Goal: Find specific page/section: Find specific page/section

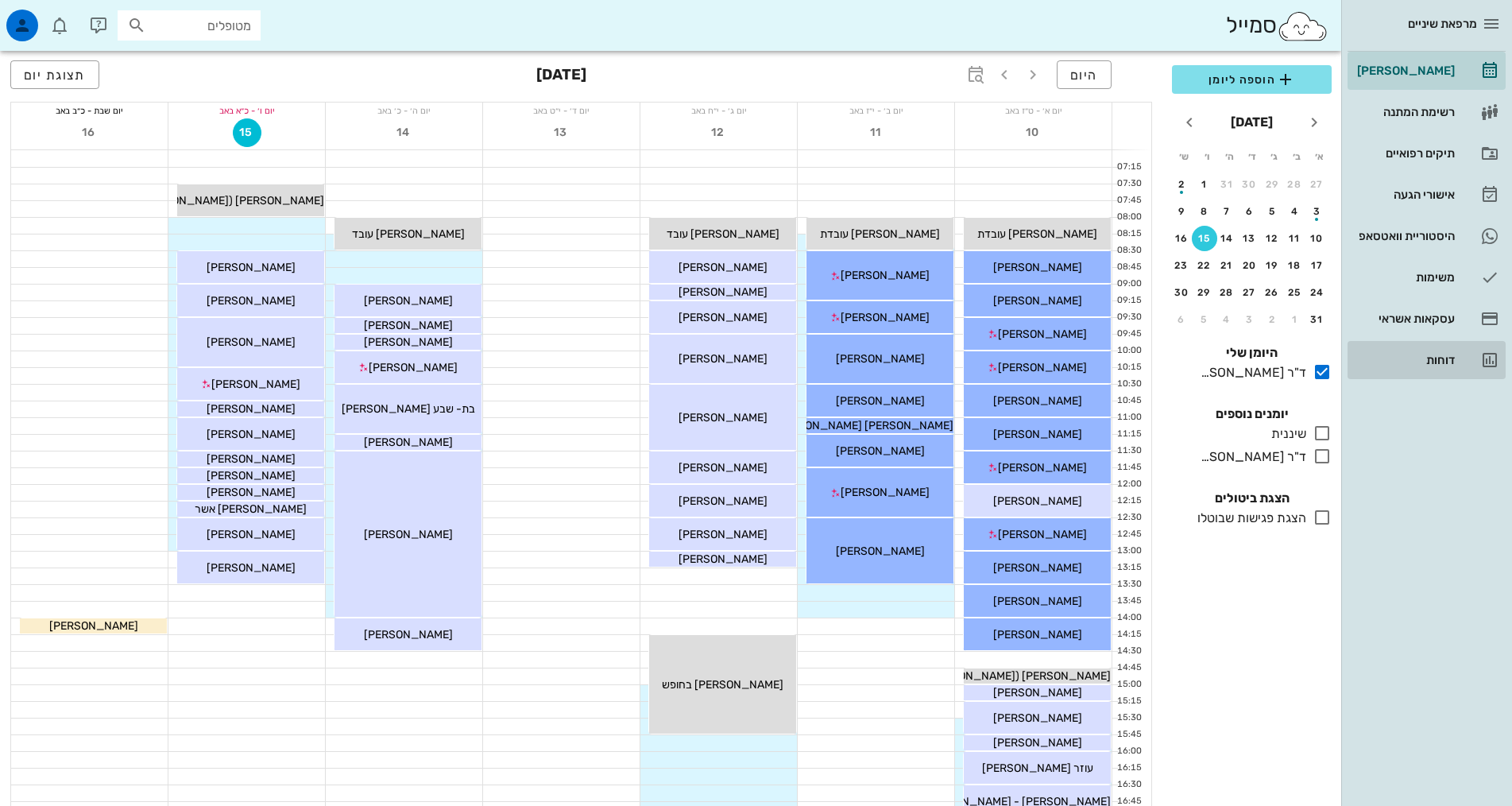
click at [1442, 352] on div "דוחות" at bounding box center [1404, 360] width 101 height 26
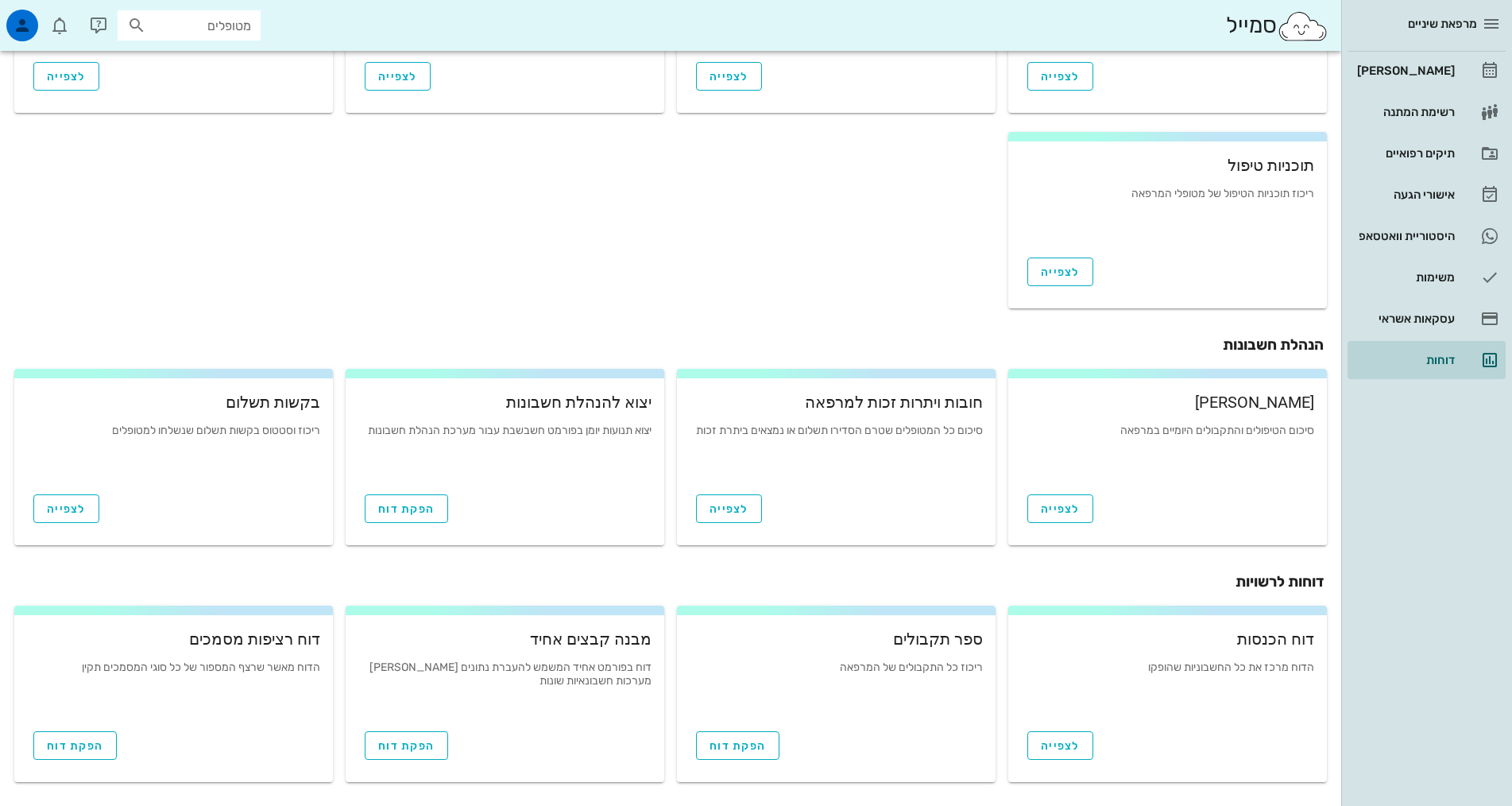
scroll to position [369, 0]
click at [1063, 505] on span "לצפייה" at bounding box center [1060, 508] width 39 height 13
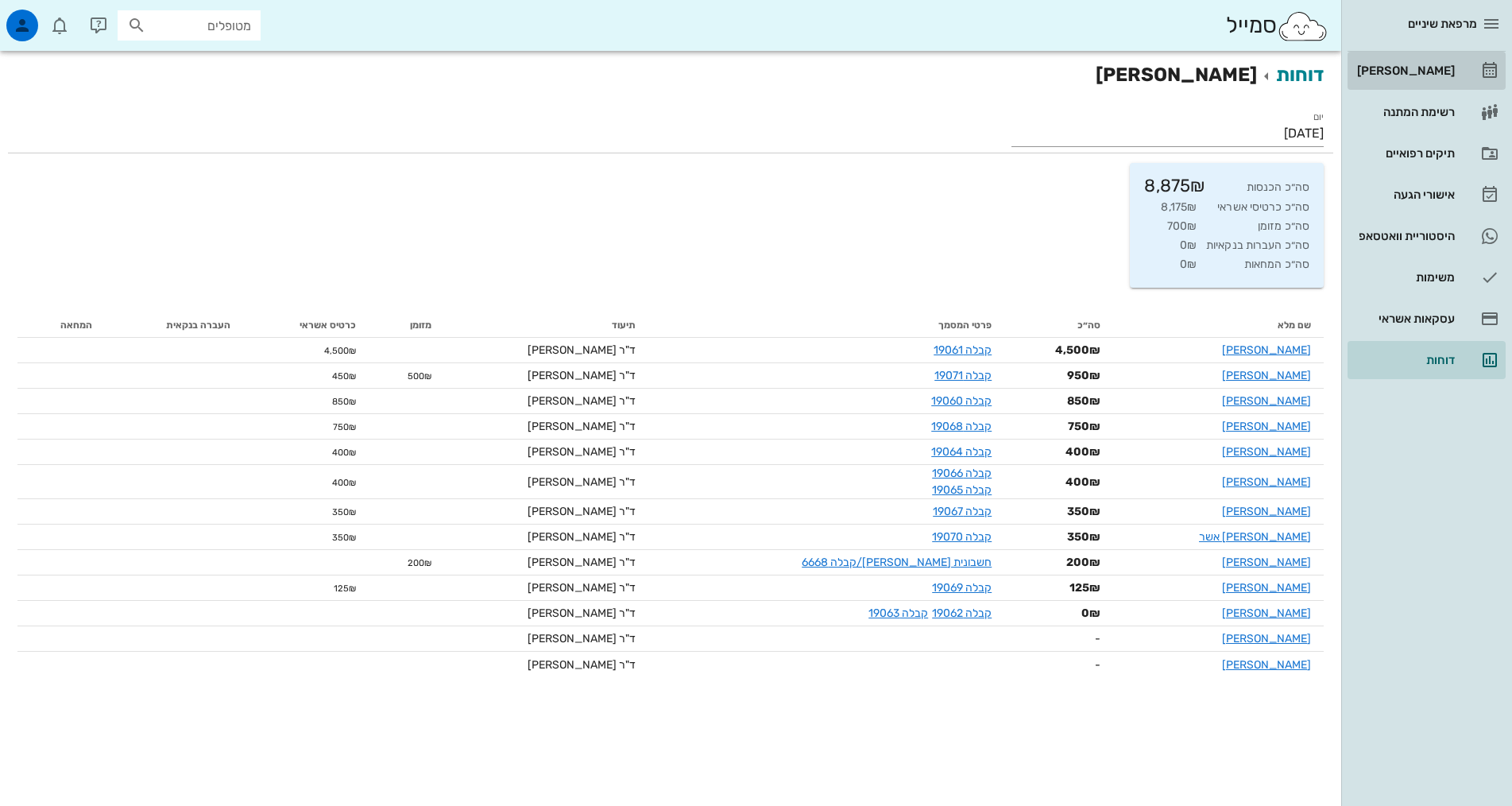
click at [1441, 64] on div "[PERSON_NAME]" at bounding box center [1404, 71] width 101 height 26
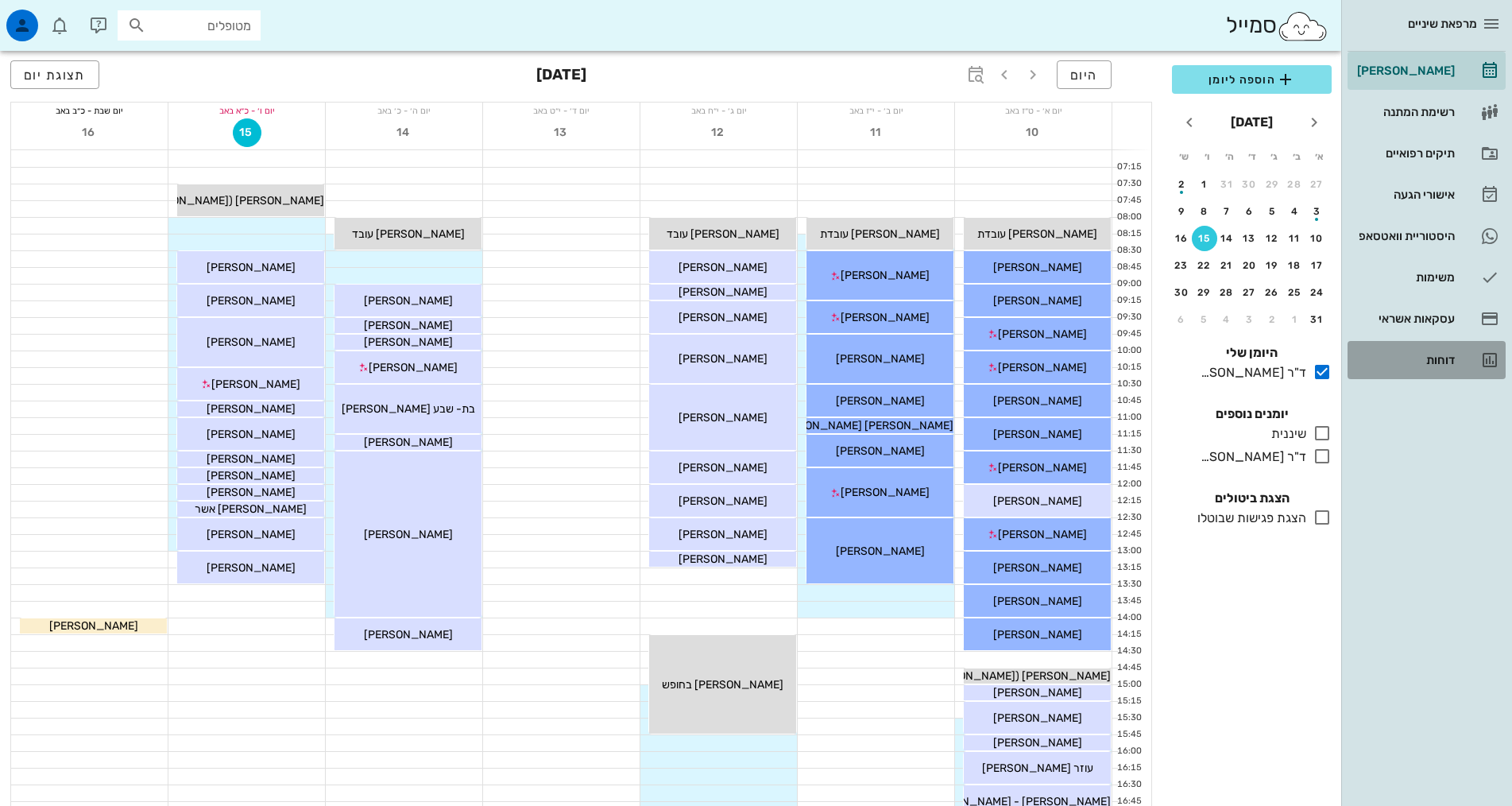
click at [1435, 363] on div "דוחות" at bounding box center [1404, 359] width 101 height 12
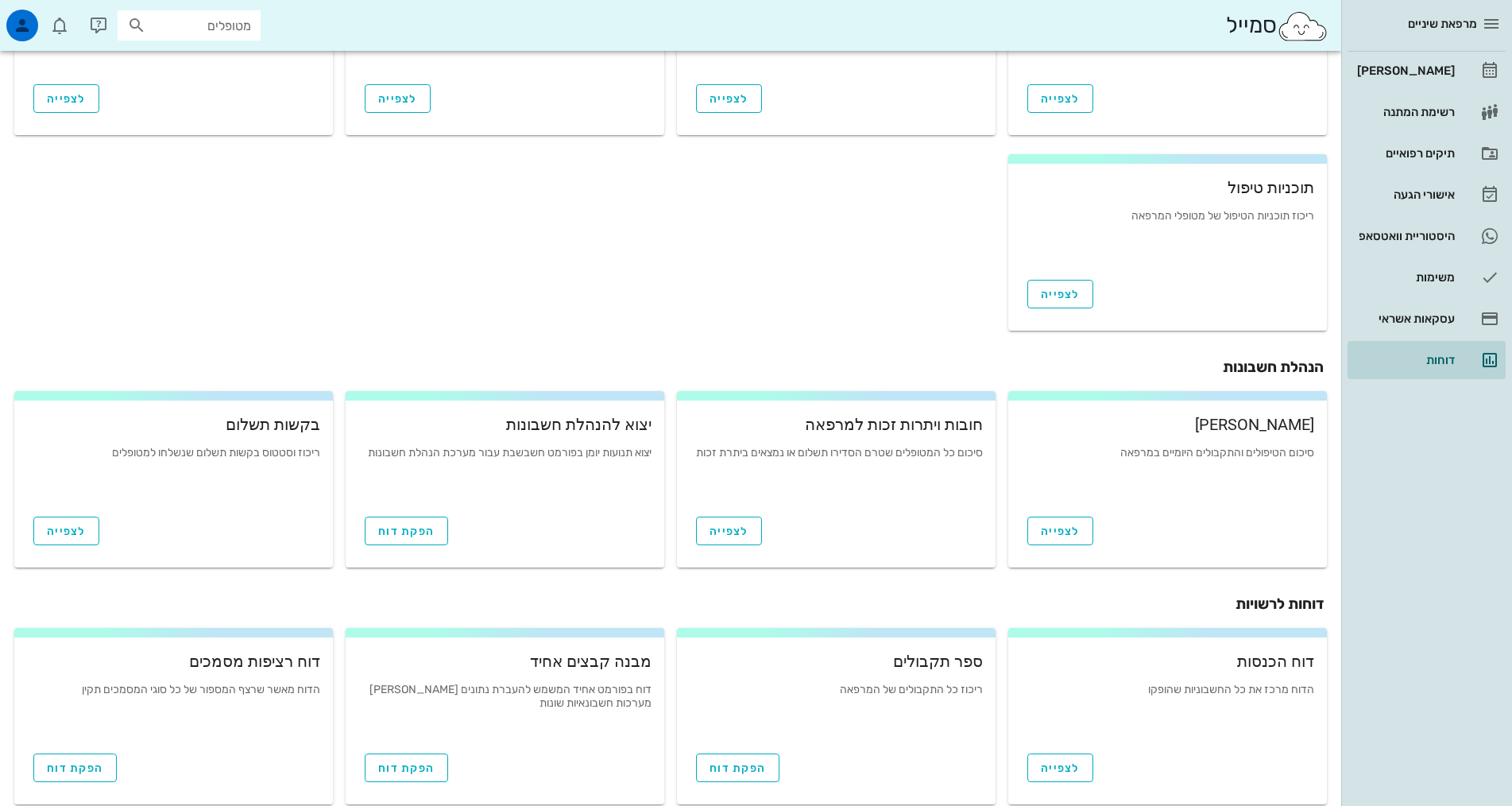
scroll to position [369, 0]
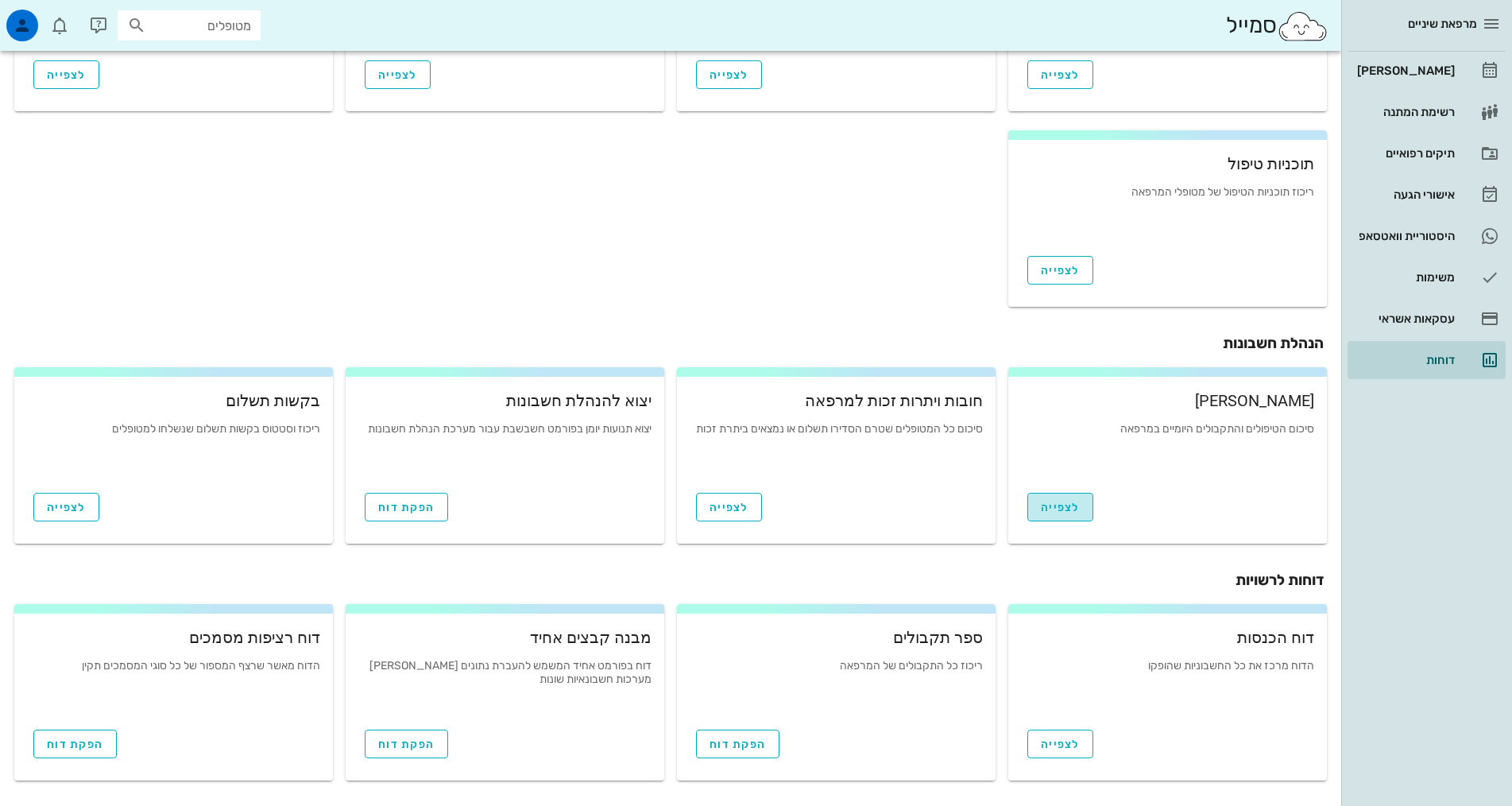
click at [1066, 517] on link "לצפייה" at bounding box center [1060, 507] width 66 height 29
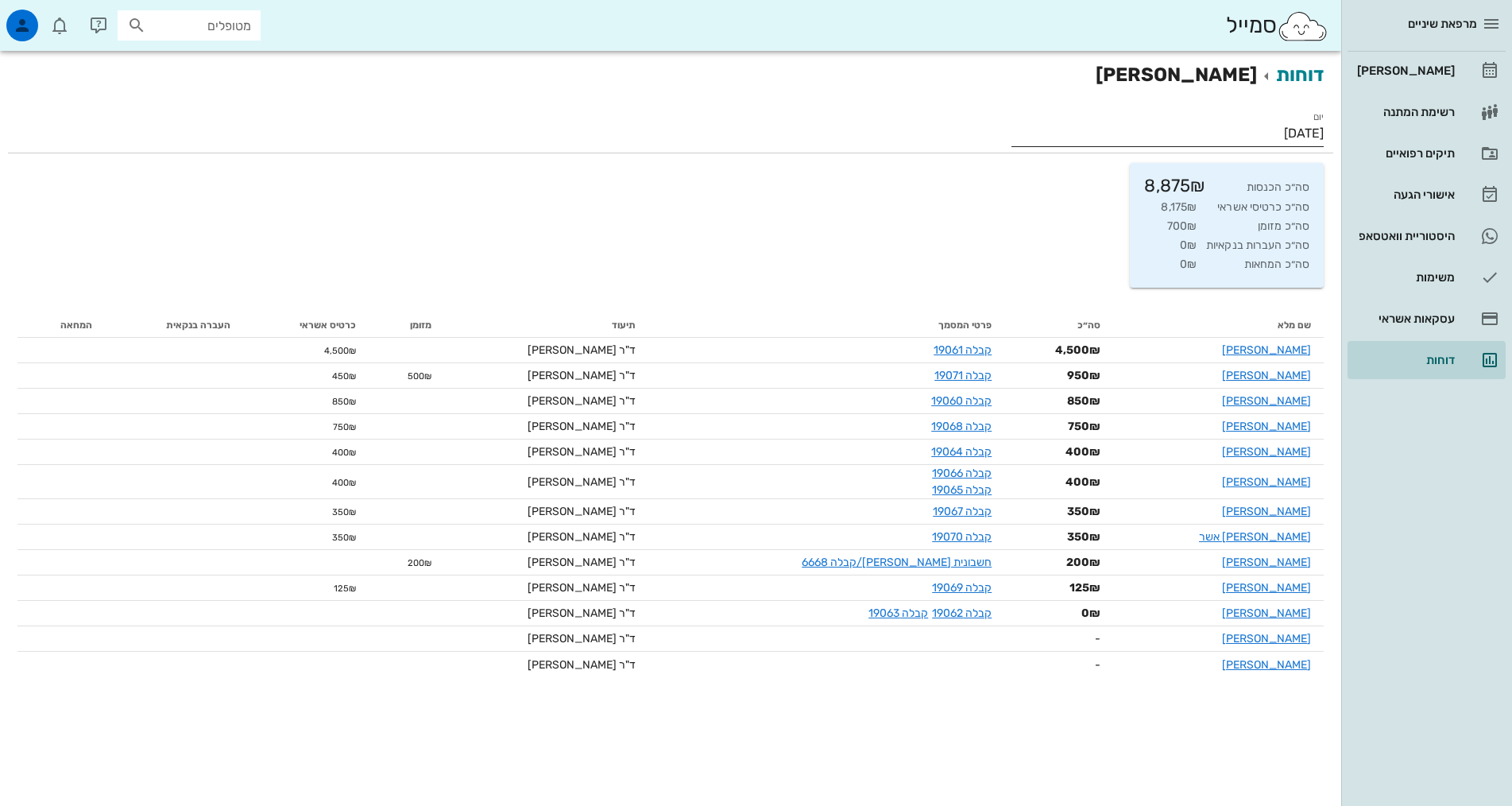
click at [1289, 131] on input "[DATE]" at bounding box center [1168, 133] width 312 height 26
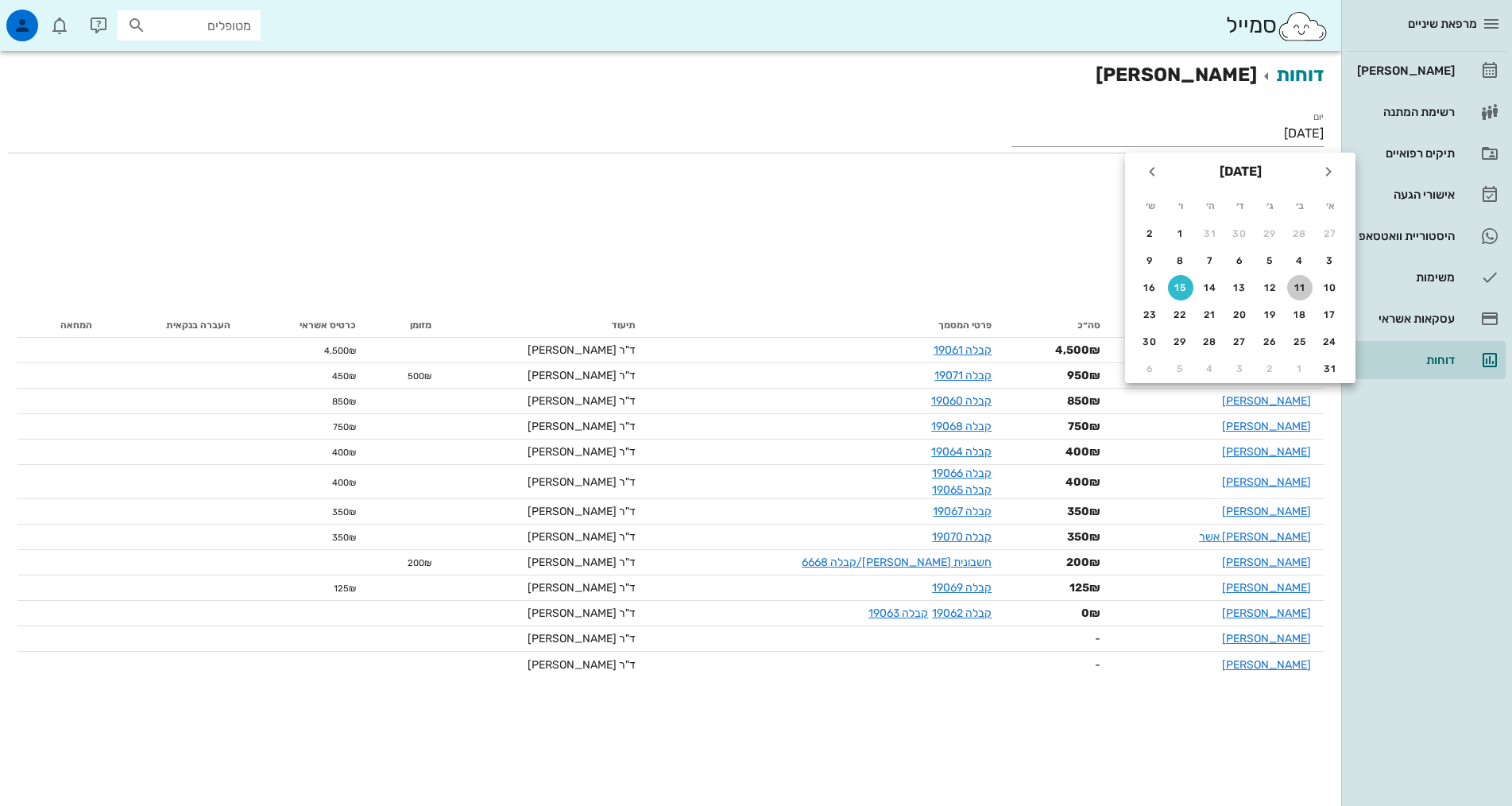
click at [1300, 289] on div "11" at bounding box center [1300, 288] width 26 height 11
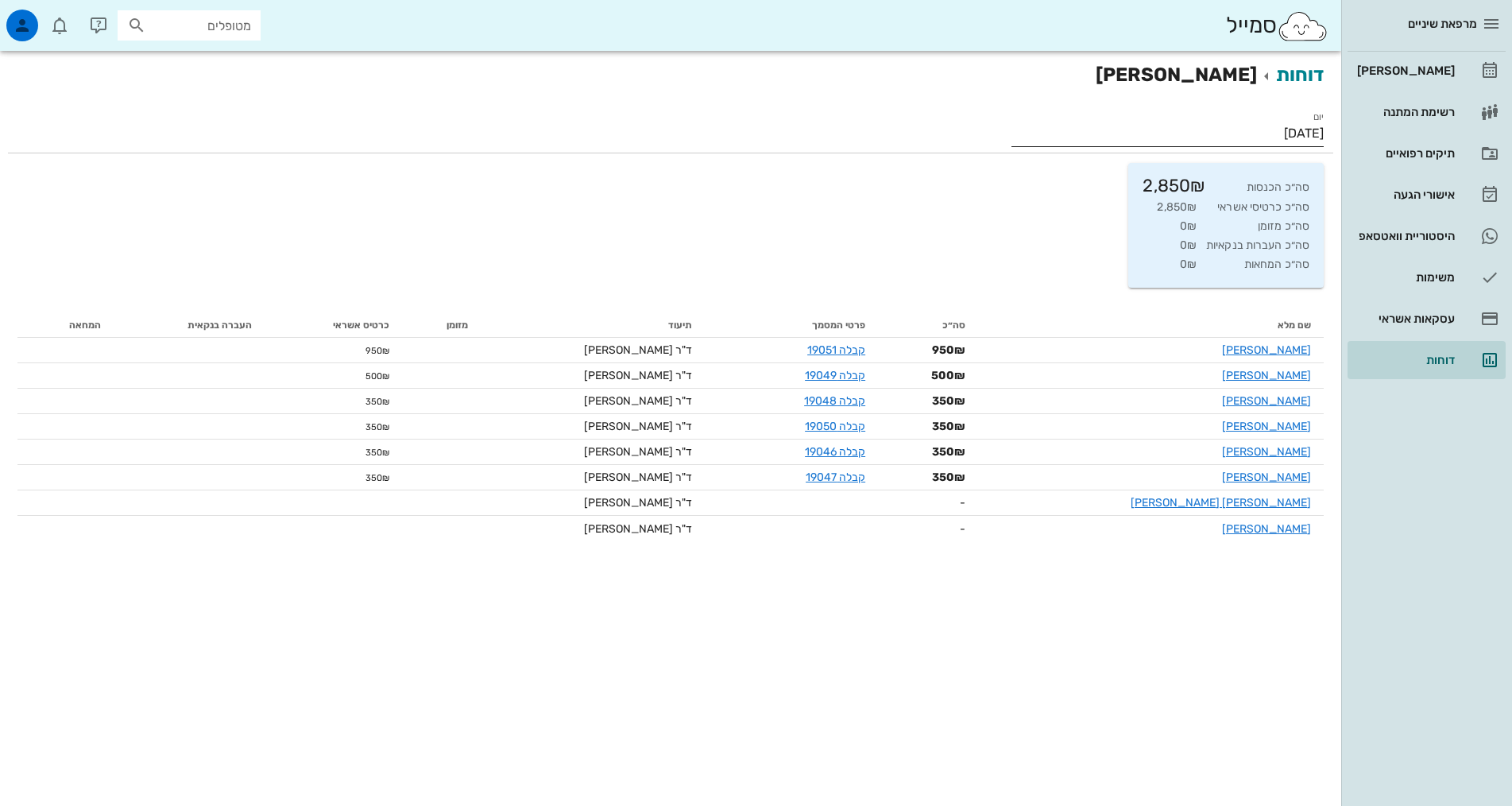
click at [1283, 132] on input "[DATE]" at bounding box center [1168, 133] width 312 height 26
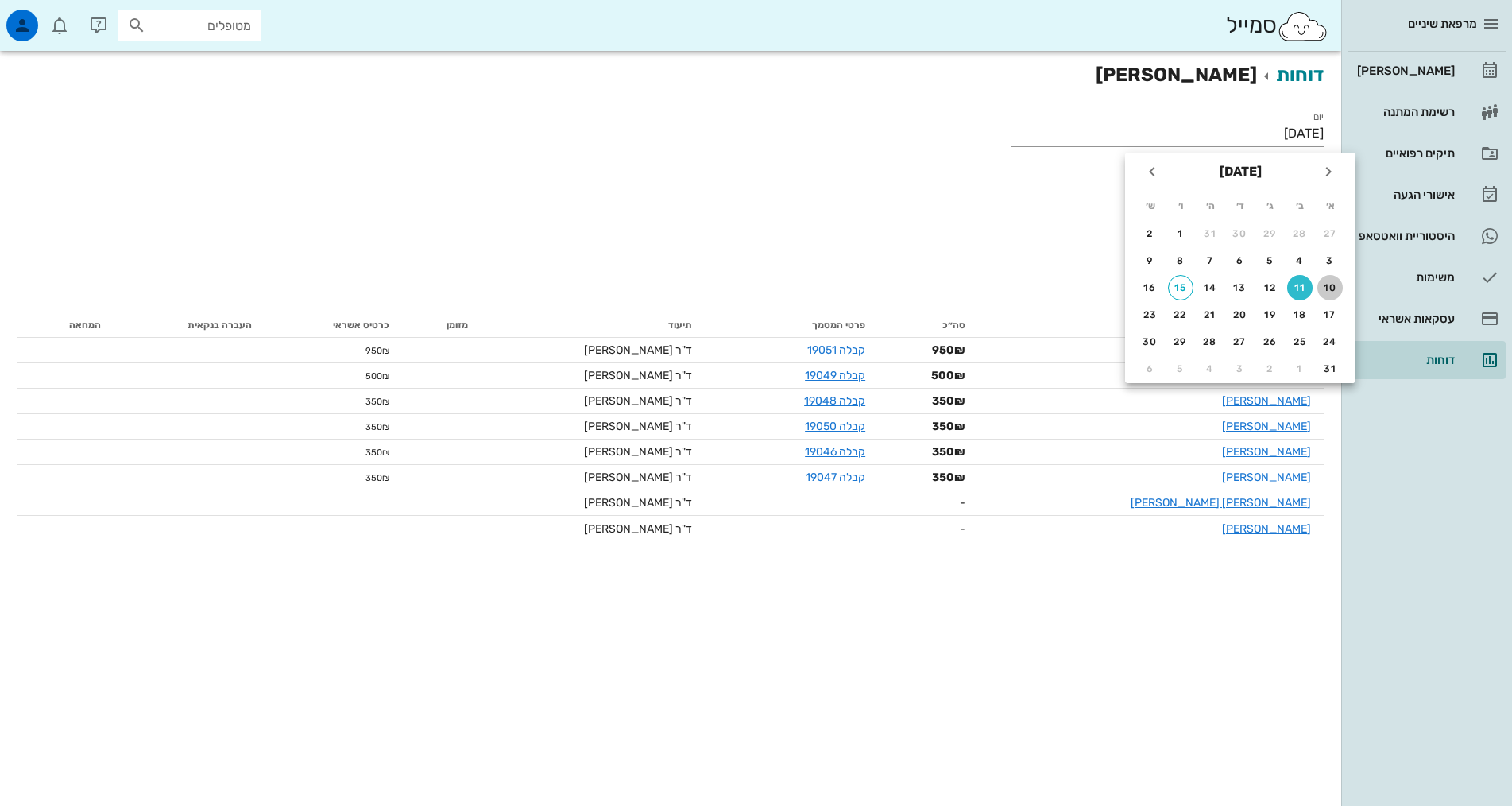
click at [1328, 290] on div "10" at bounding box center [1330, 288] width 26 height 11
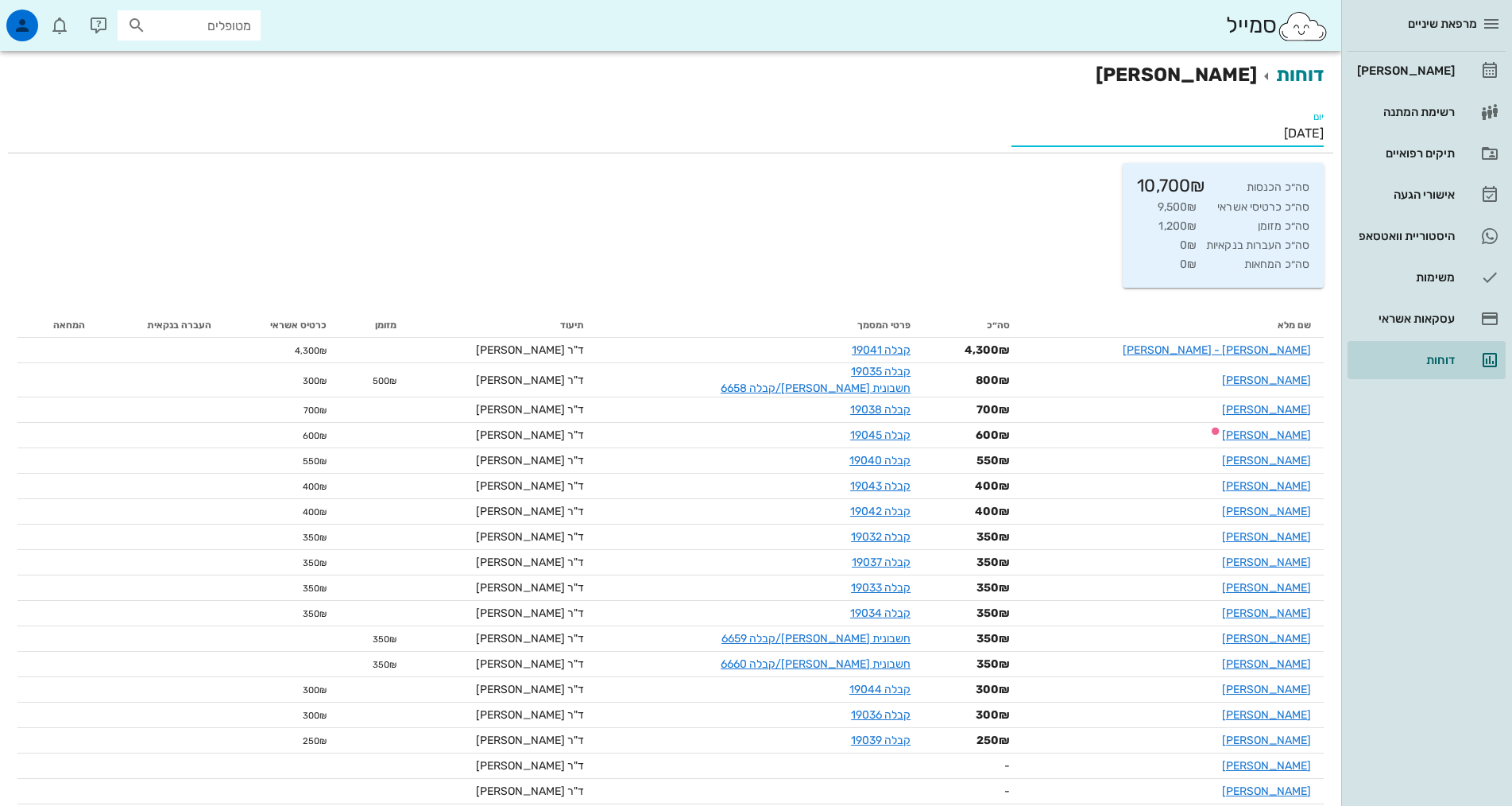
click at [1278, 127] on input "[DATE]" at bounding box center [1168, 133] width 312 height 26
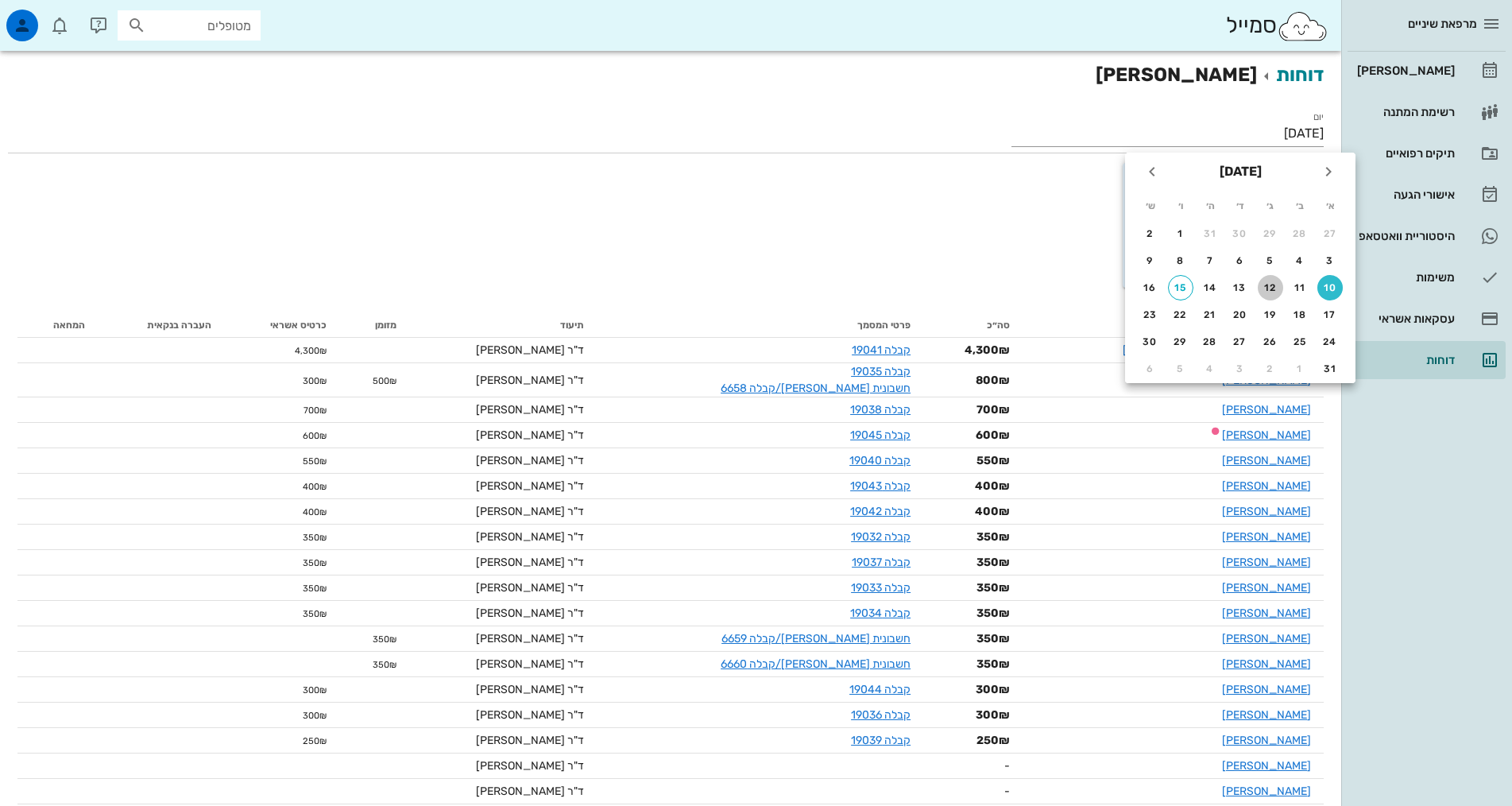
click at [1268, 283] on div "12" at bounding box center [1270, 288] width 26 height 11
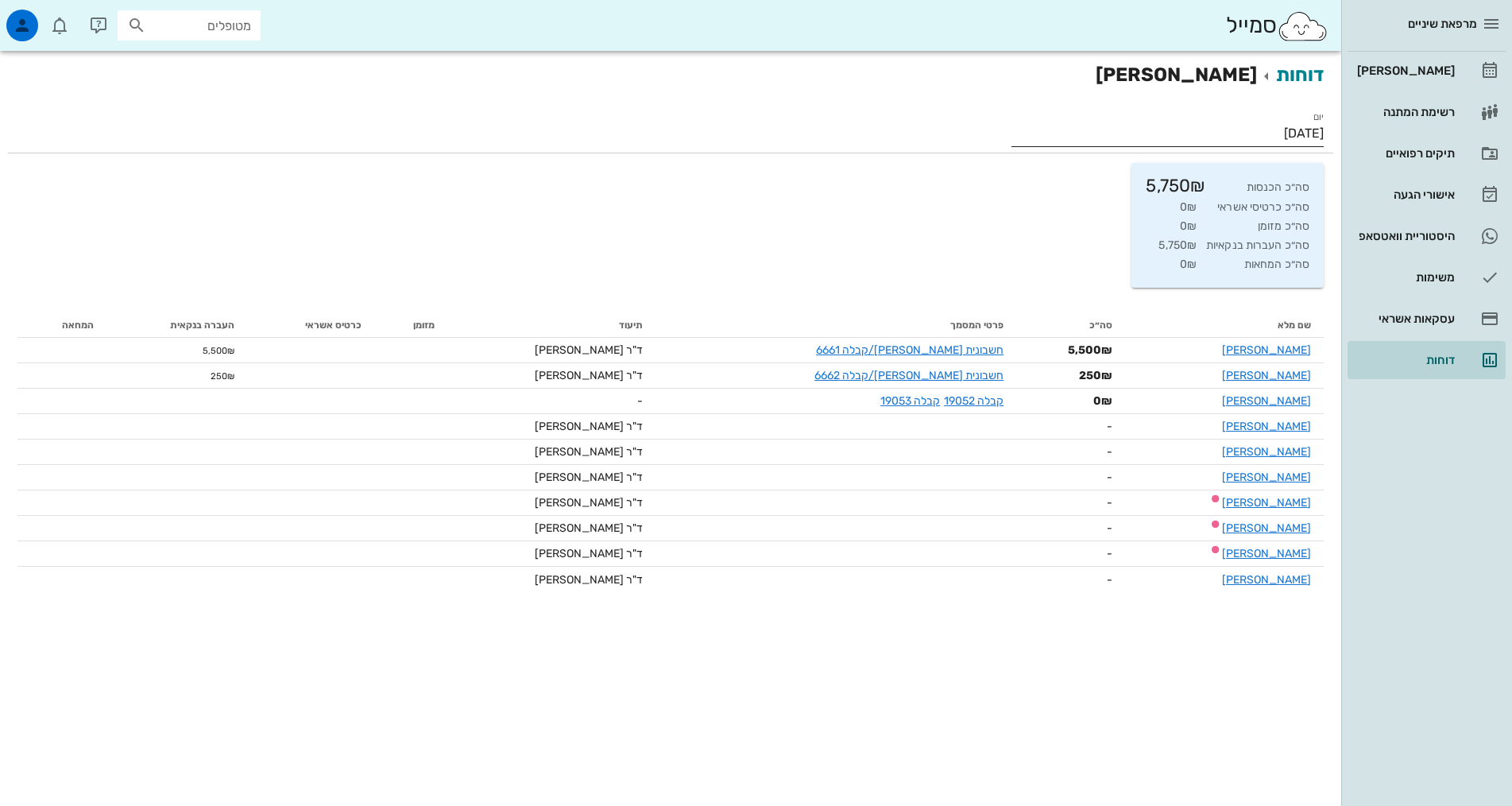
click at [1270, 133] on input "[DATE]" at bounding box center [1168, 133] width 312 height 26
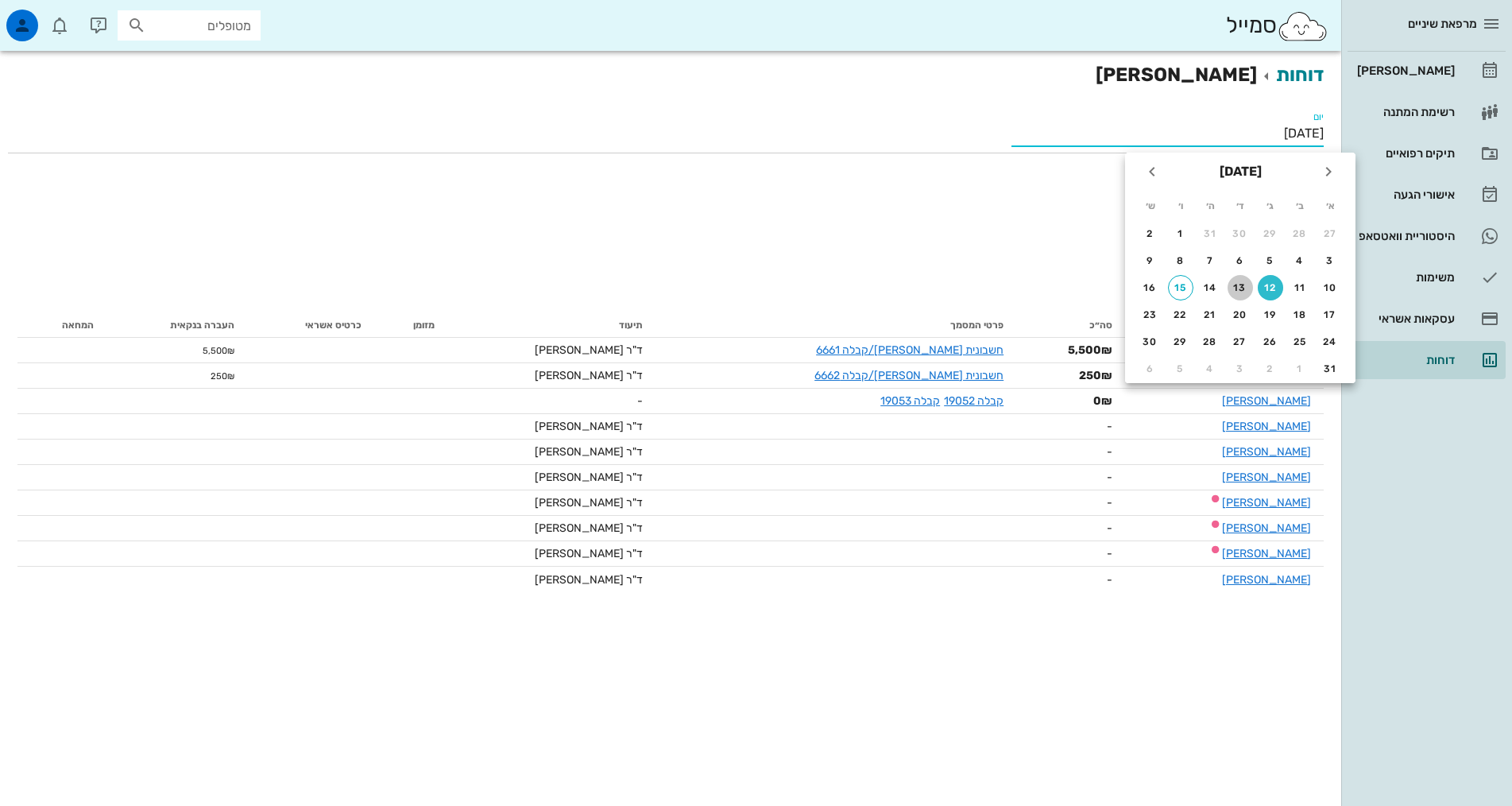
click at [1237, 287] on div "13" at bounding box center [1240, 288] width 26 height 11
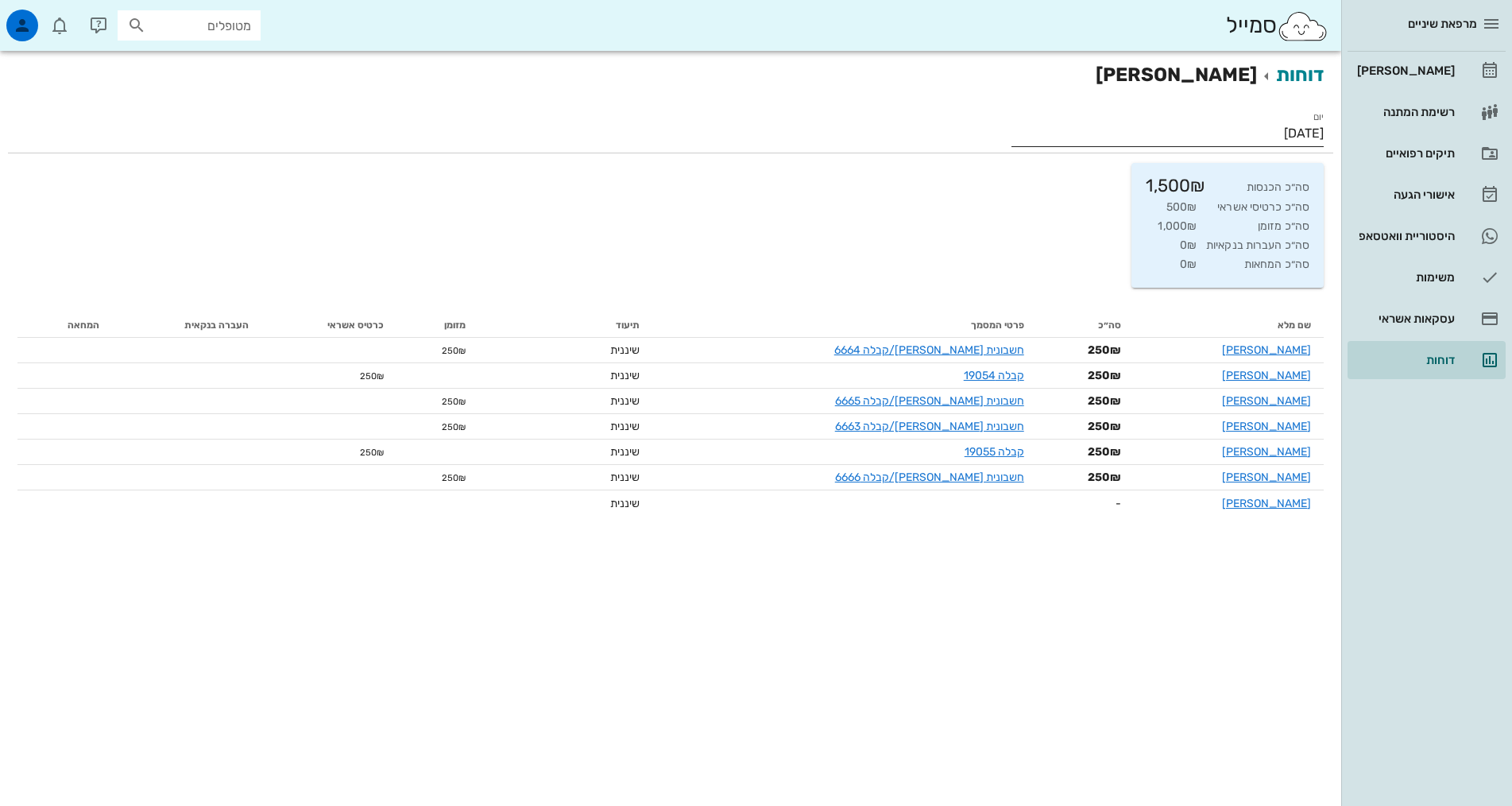
click at [1291, 127] on input "[DATE]" at bounding box center [1168, 133] width 312 height 26
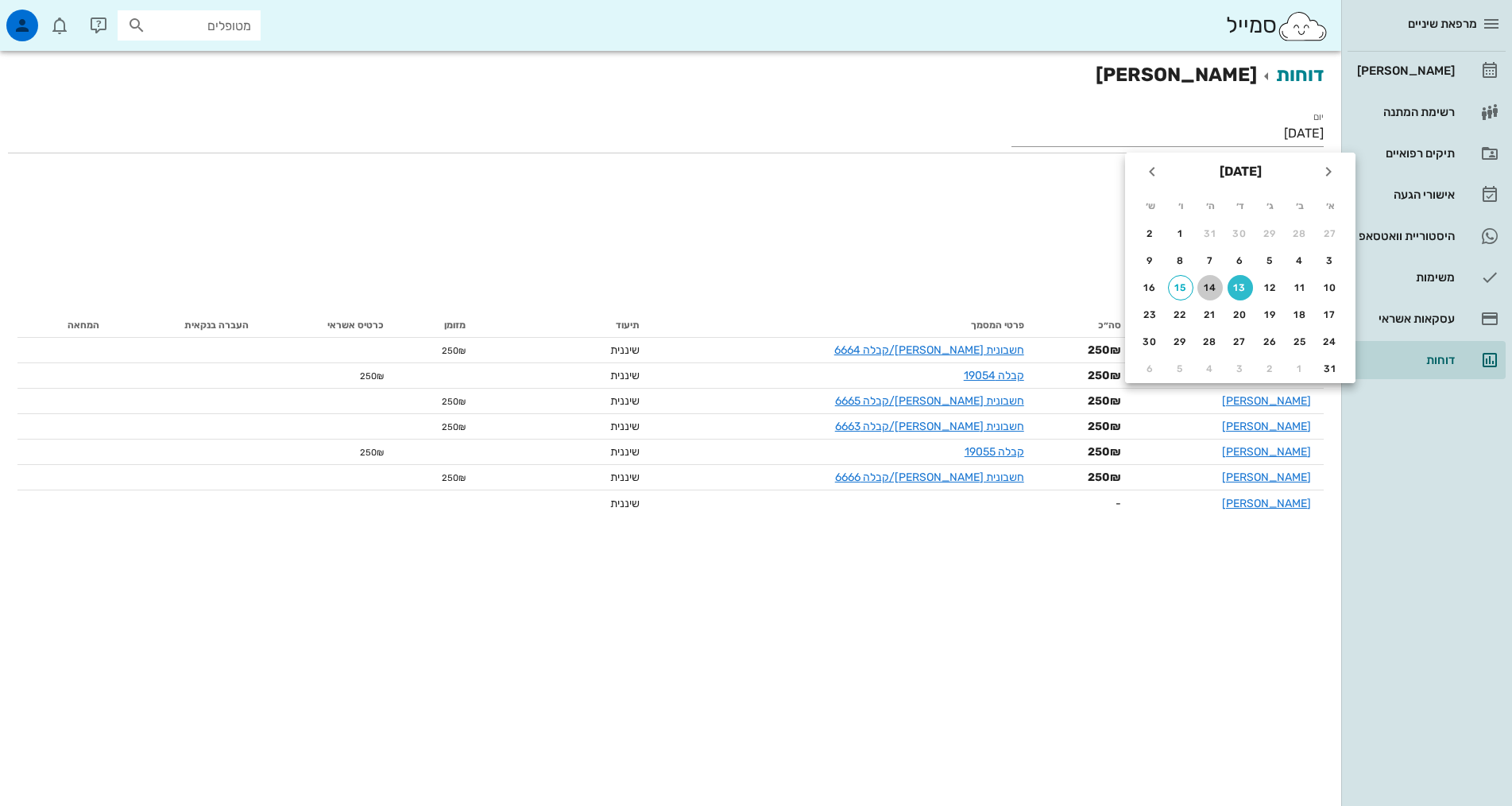
click at [1211, 290] on div "14" at bounding box center [1210, 288] width 26 height 11
type input "[DATE]"
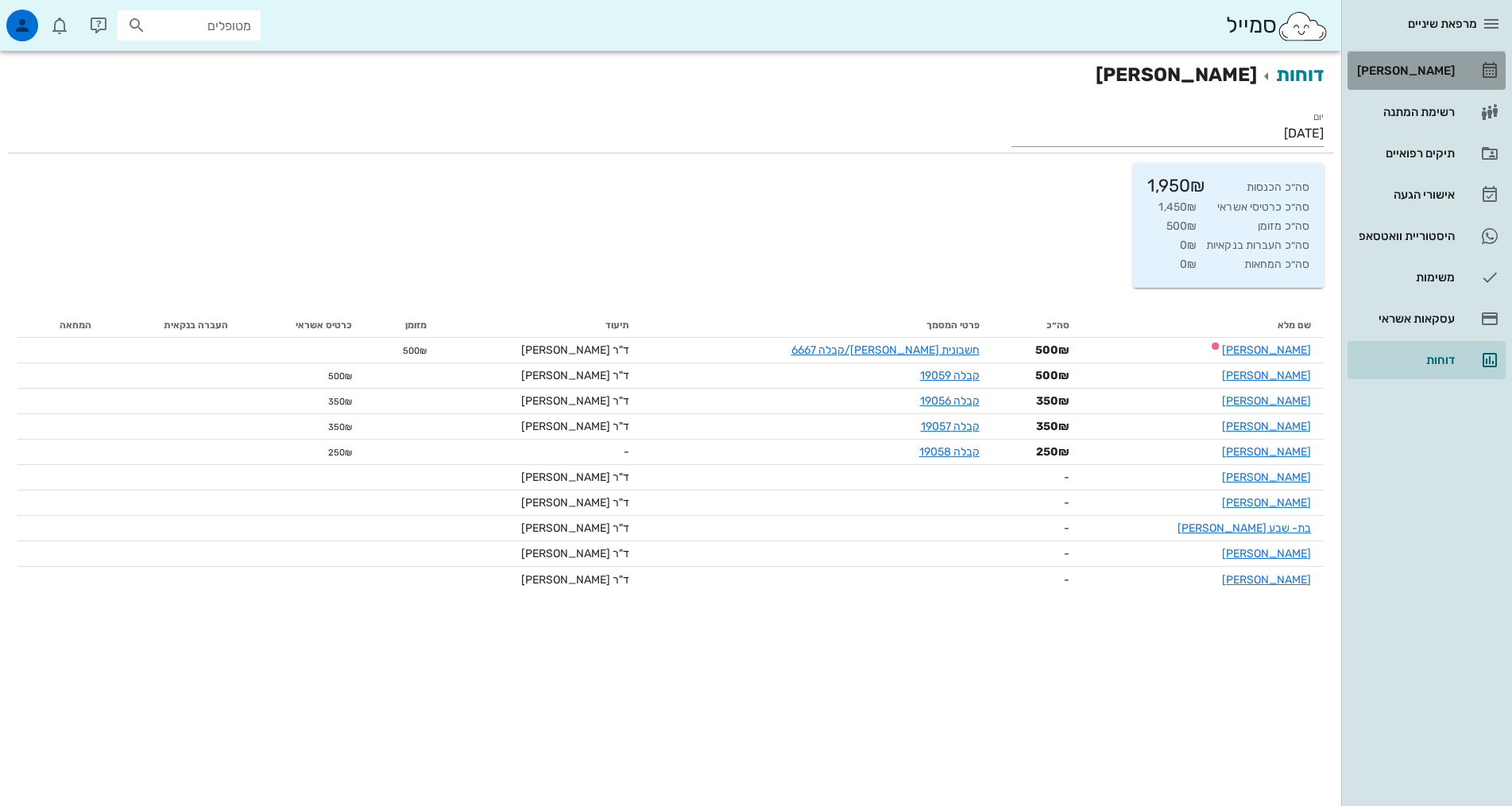
click at [1430, 70] on div "[PERSON_NAME]" at bounding box center [1404, 71] width 101 height 12
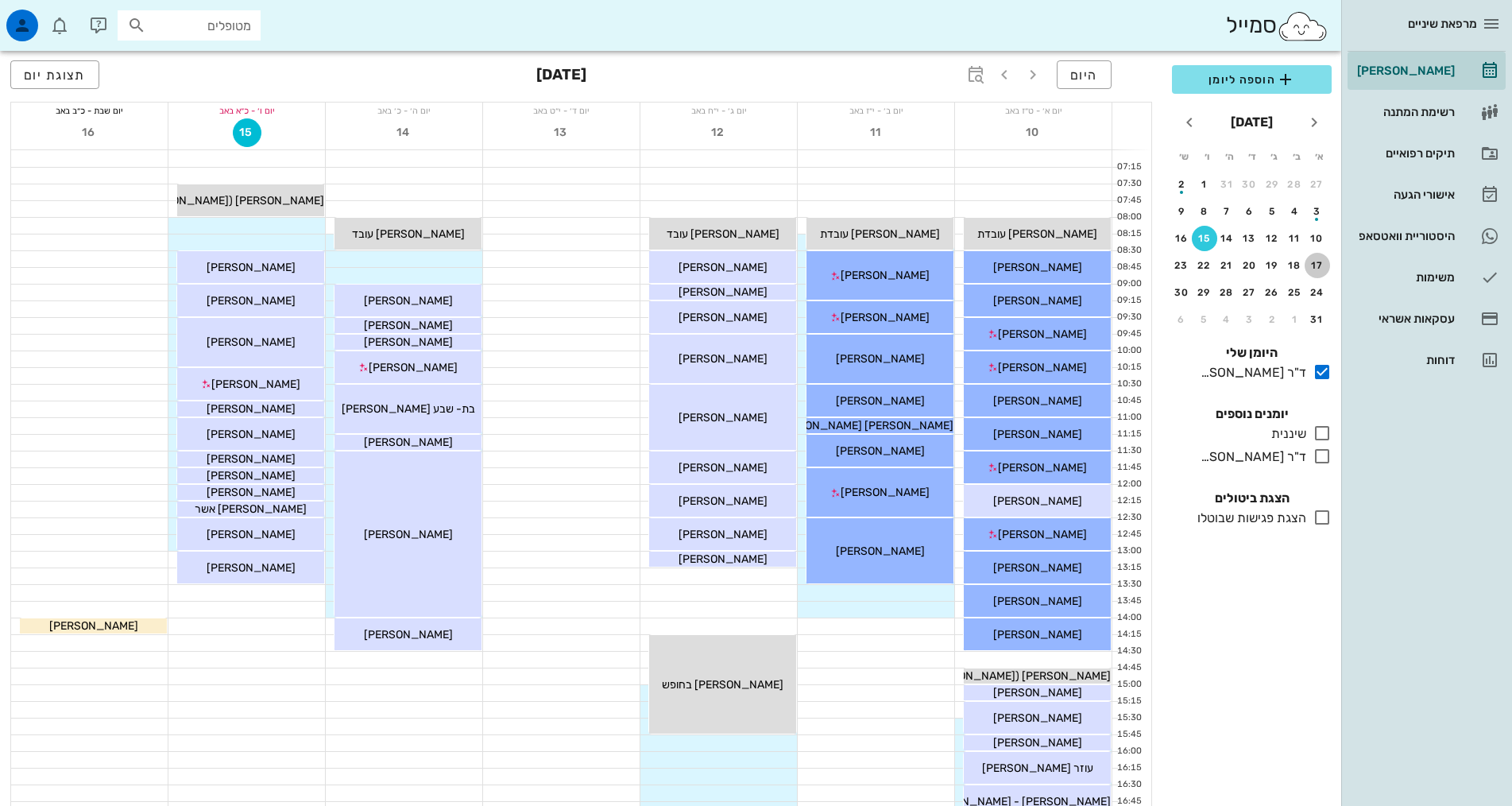
click at [1315, 265] on div "17" at bounding box center [1318, 266] width 26 height 11
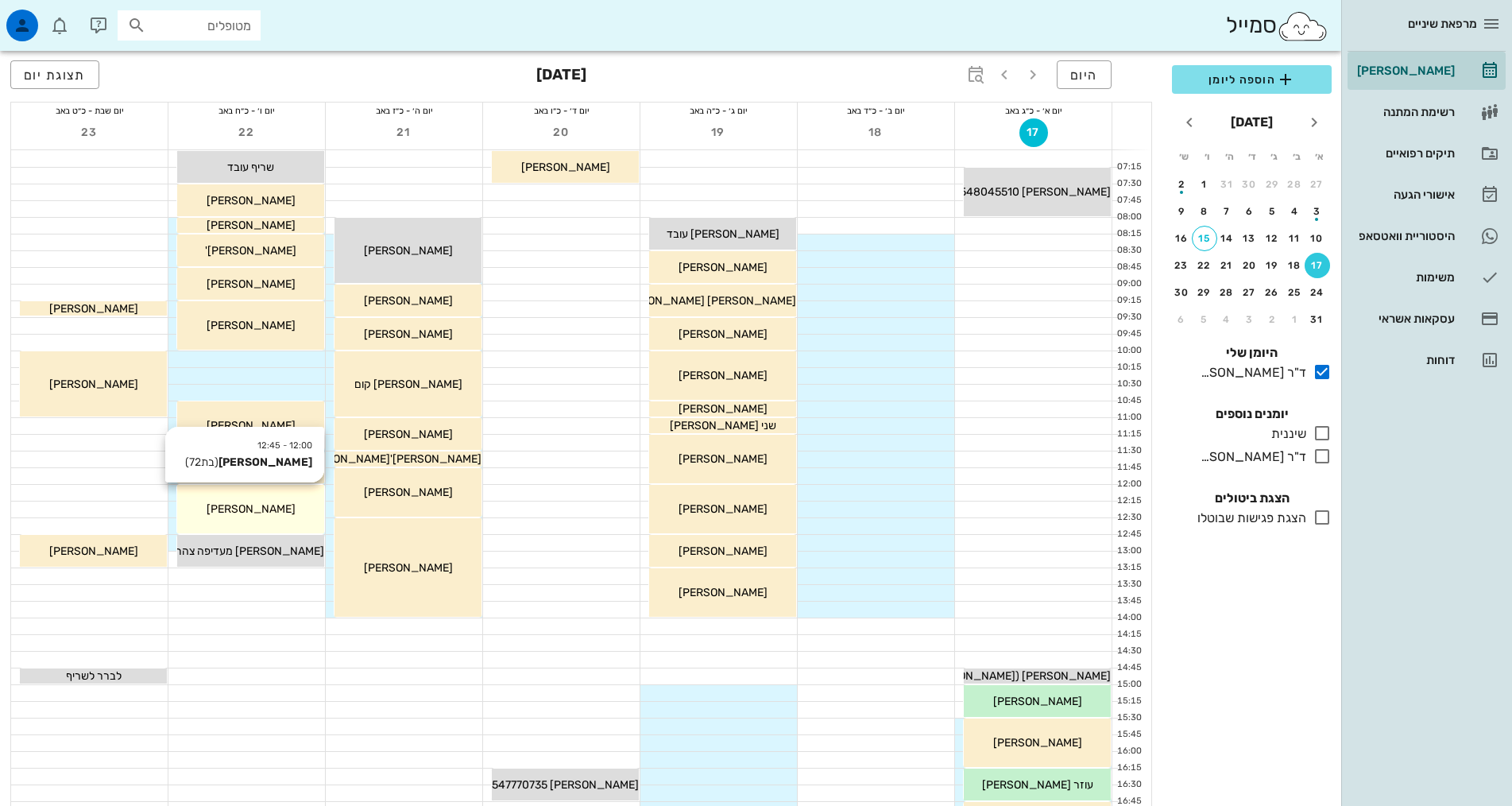
click at [236, 514] on span "[PERSON_NAME]" at bounding box center [251, 509] width 89 height 13
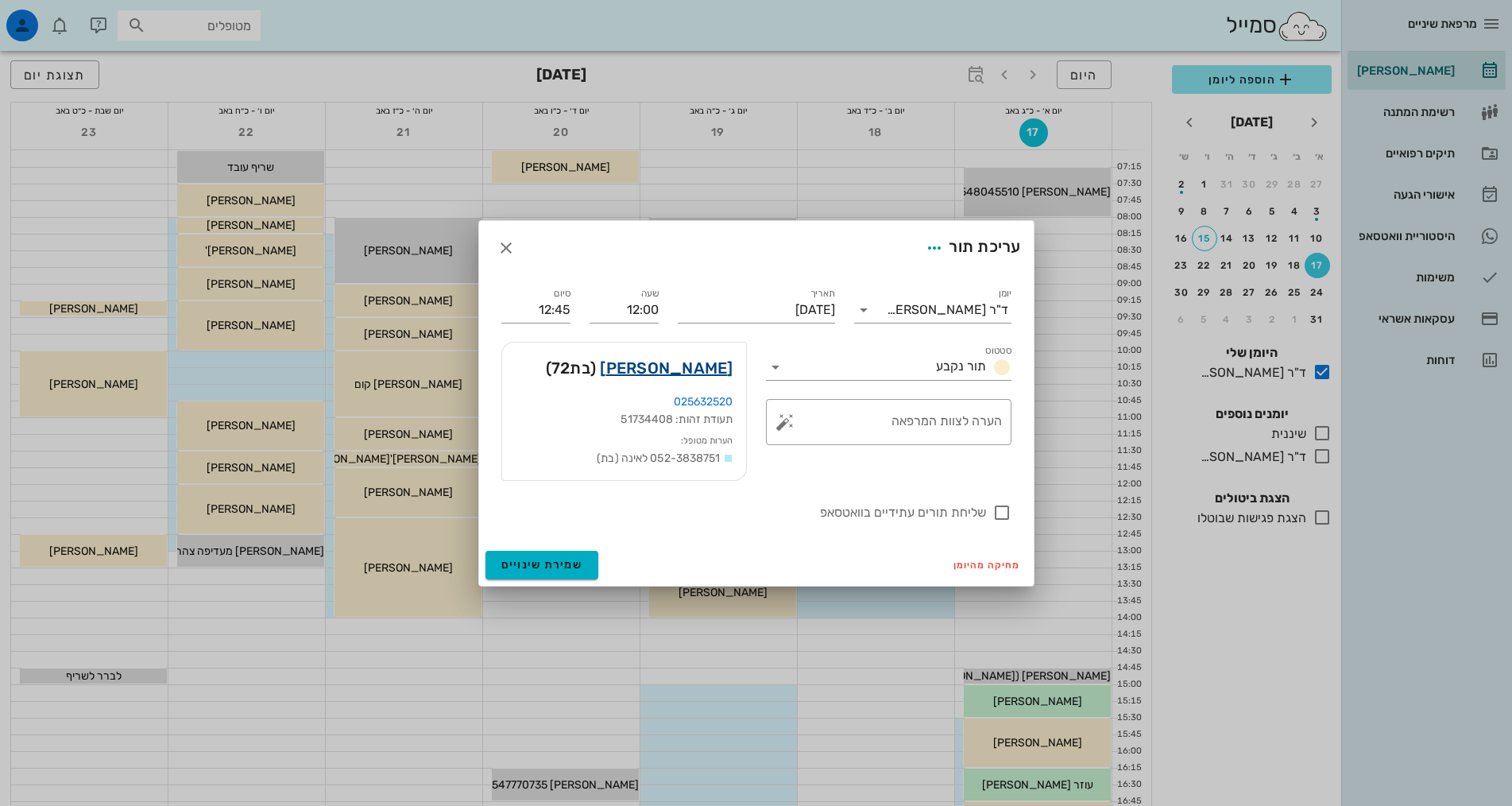
click at [705, 366] on link "[PERSON_NAME]" at bounding box center [666, 368] width 132 height 26
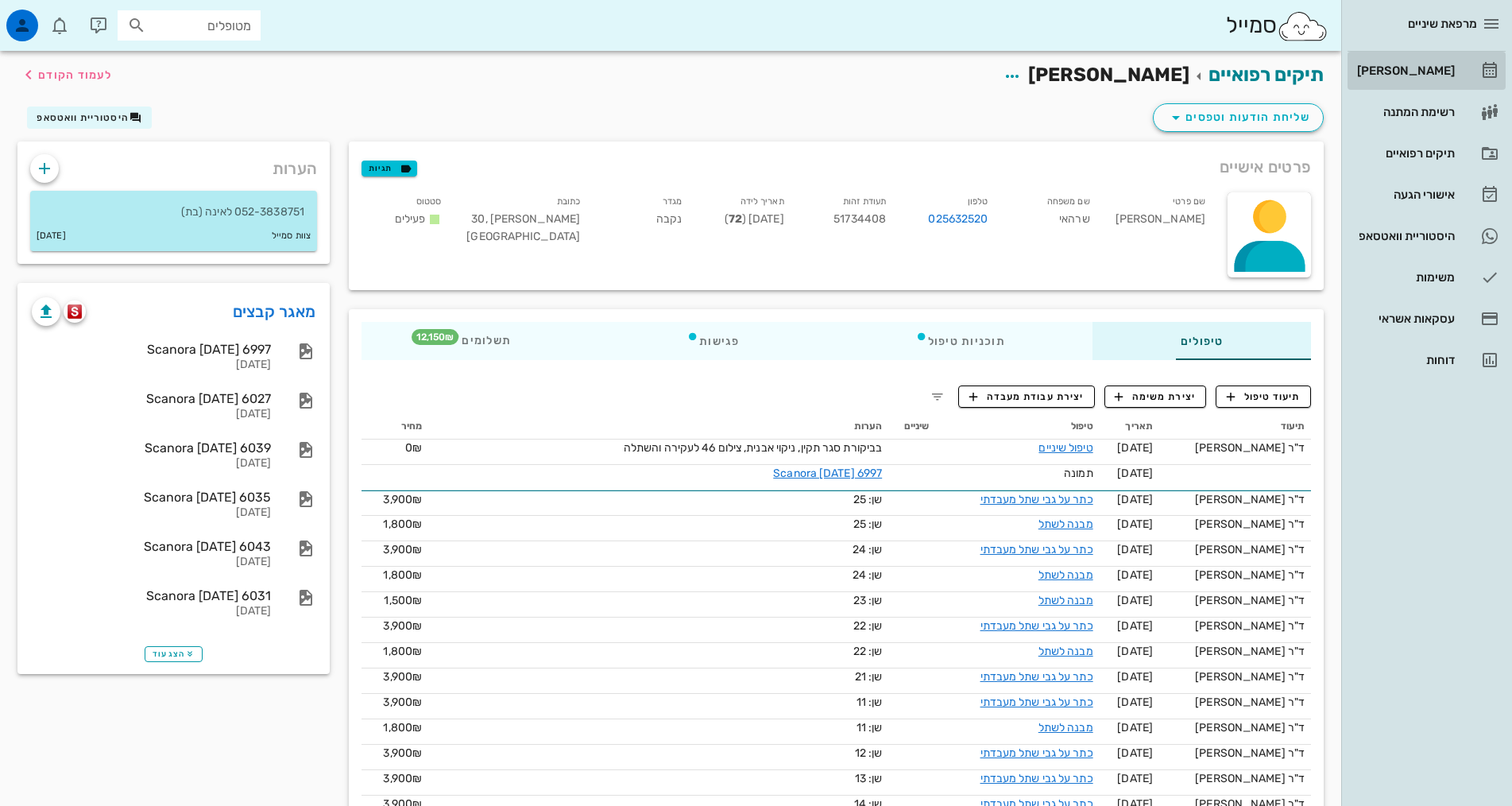
click at [1458, 65] on link "[PERSON_NAME]" at bounding box center [1427, 71] width 158 height 38
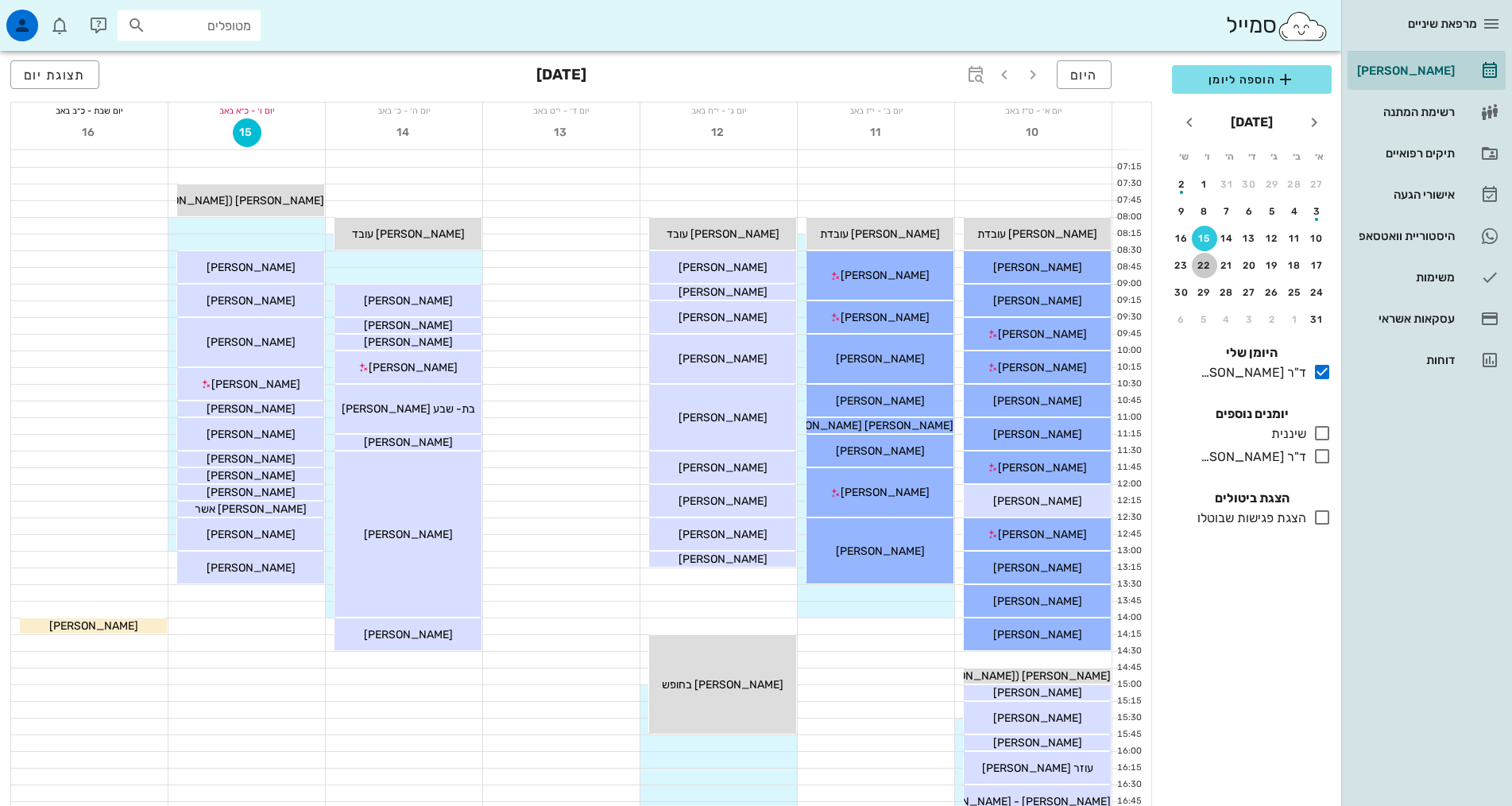
click at [1209, 261] on div "22" at bounding box center [1204, 266] width 26 height 11
